Goal: Information Seeking & Learning: Learn about a topic

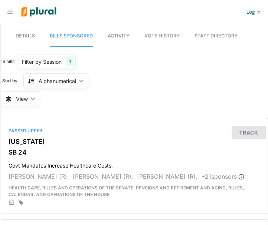
drag, startPoint x: 82, startPoint y: 6, endPoint x: 60, endPoint y: 0, distance: 22.2
click at [82, 6] on div at bounding box center [130, 11] width 234 height 23
click at [27, 36] on span "Details" at bounding box center [25, 36] width 19 height 6
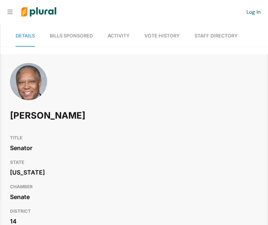
click at [189, 74] on div "[PERSON_NAME]" at bounding box center [134, 97] width 266 height 68
